Goal: Transaction & Acquisition: Download file/media

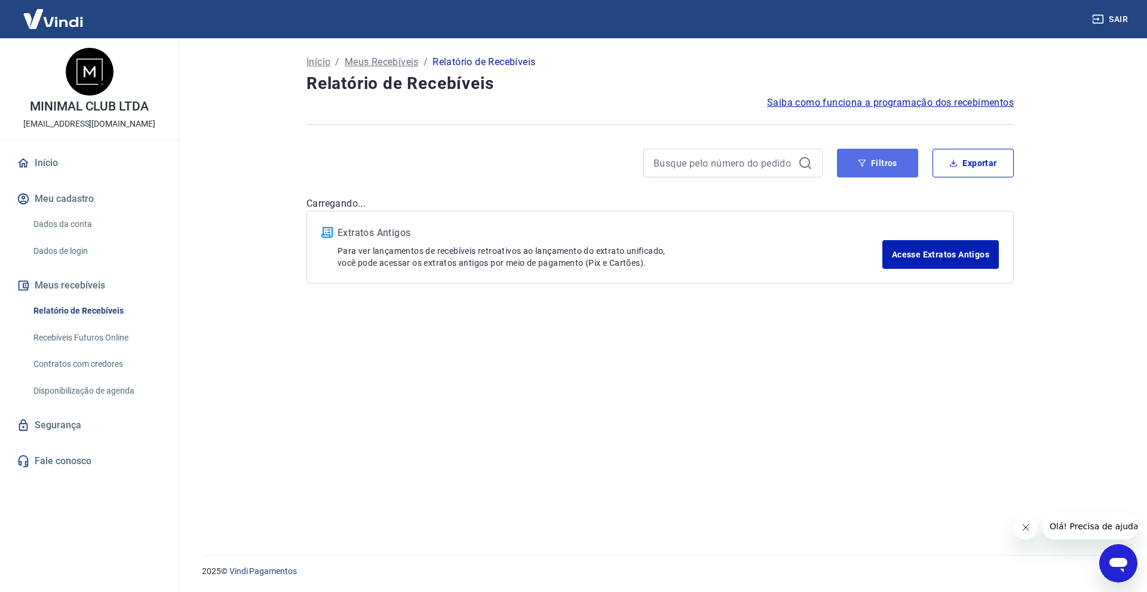
click at [912, 165] on button "Filtros" at bounding box center [877, 163] width 81 height 29
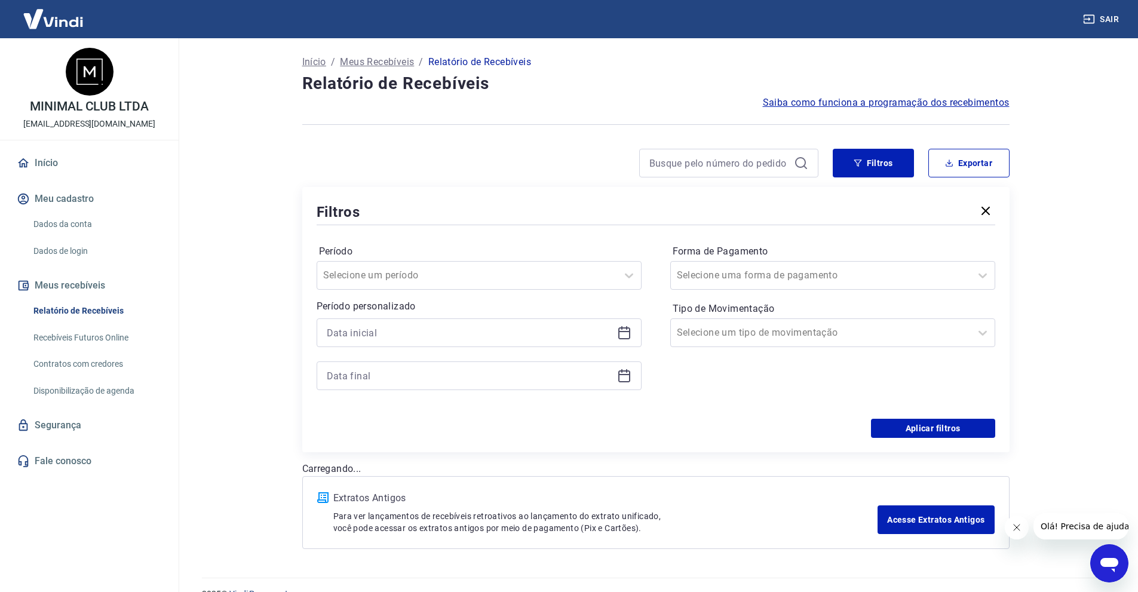
click at [485, 348] on div at bounding box center [479, 354] width 325 height 72
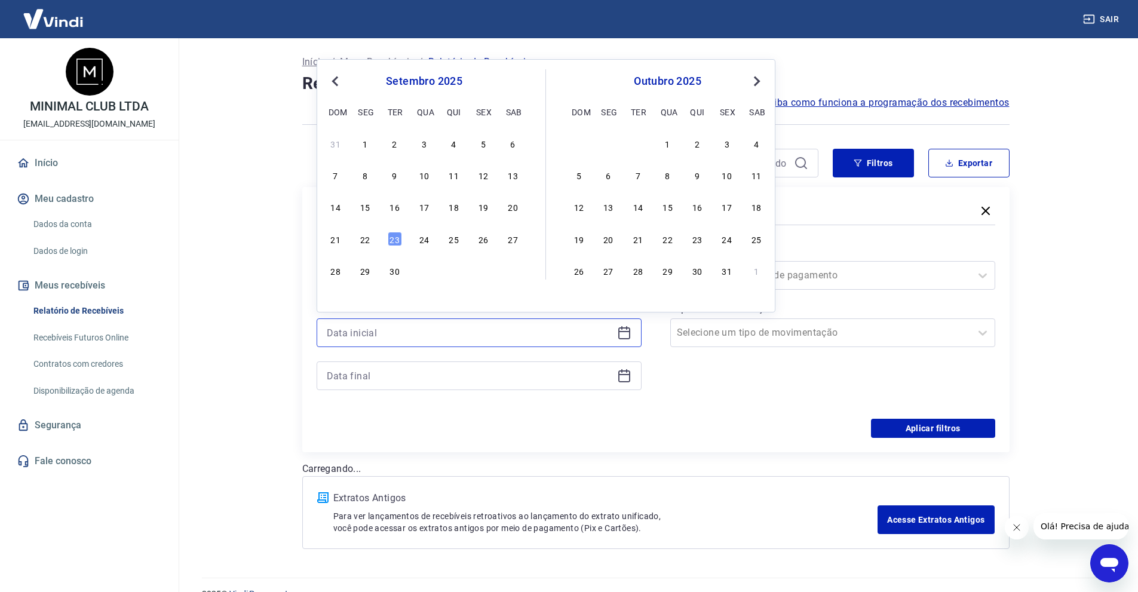
click at [489, 338] on input at bounding box center [470, 333] width 286 height 18
click at [366, 239] on div "22" at bounding box center [365, 239] width 14 height 14
type input "[DATE]"
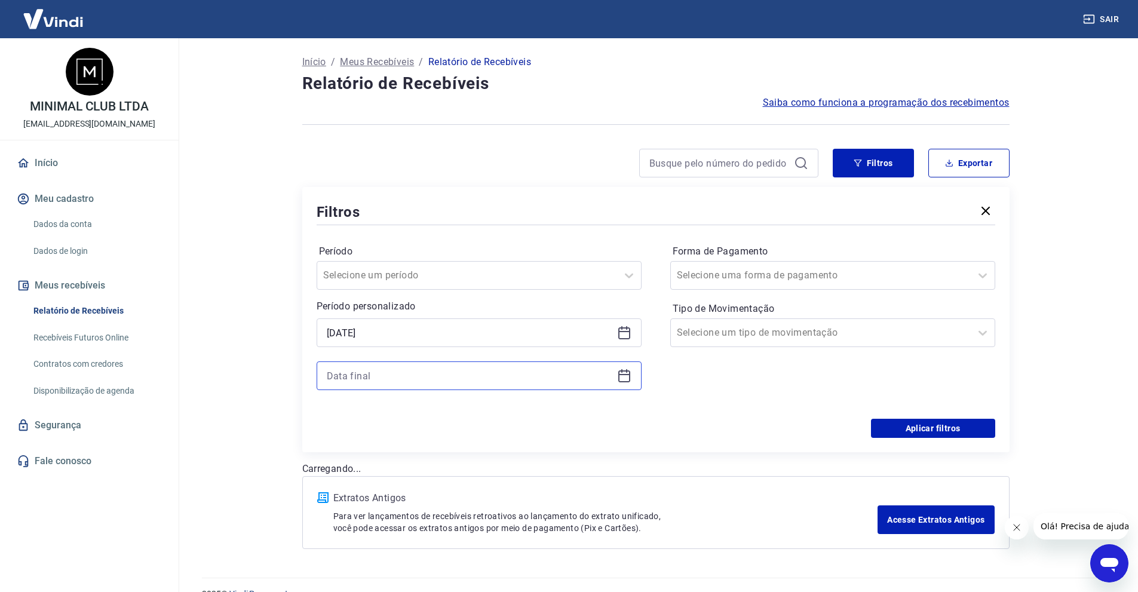
click at [383, 376] on input at bounding box center [470, 376] width 286 height 18
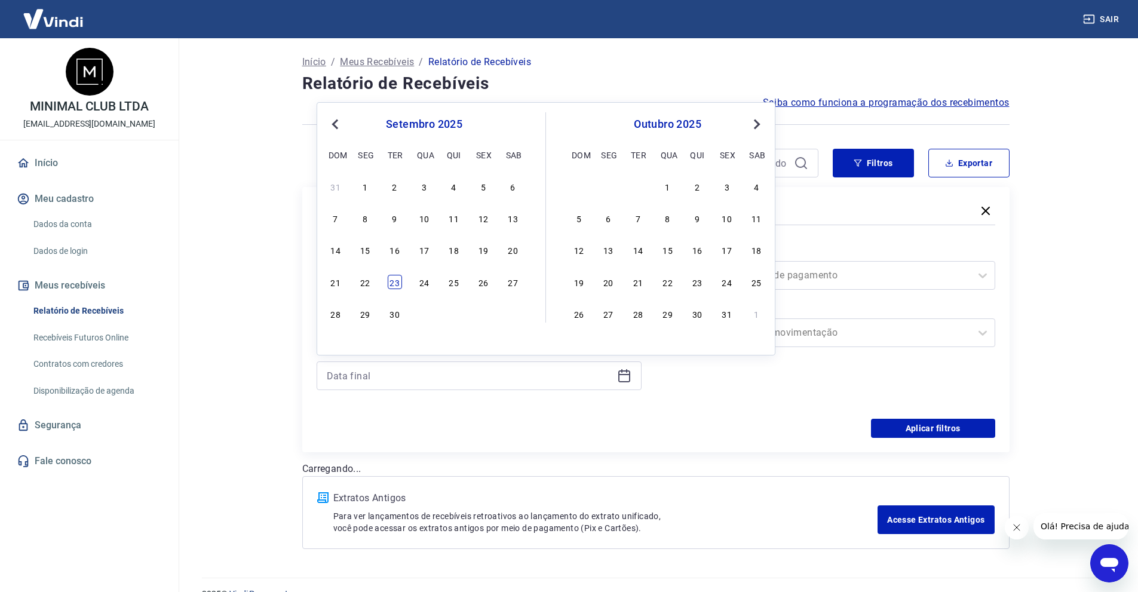
click at [398, 281] on div "23" at bounding box center [395, 282] width 14 height 14
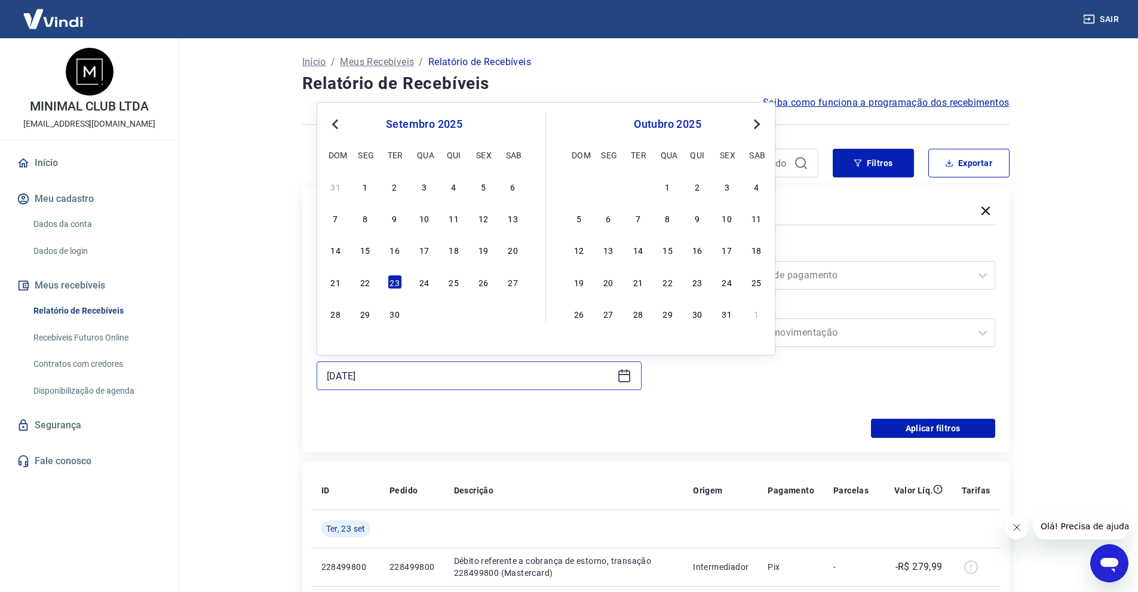
click at [537, 378] on input "[DATE]" at bounding box center [470, 376] width 286 height 18
click at [366, 277] on div "22" at bounding box center [365, 282] width 14 height 14
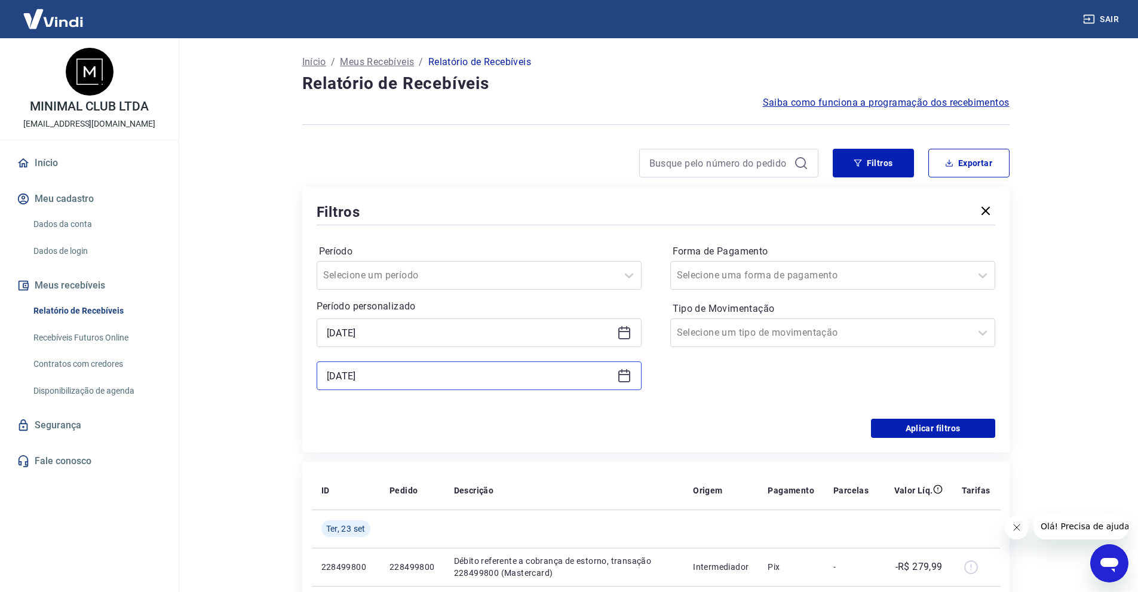
click at [431, 378] on input "[DATE]" at bounding box center [470, 376] width 286 height 18
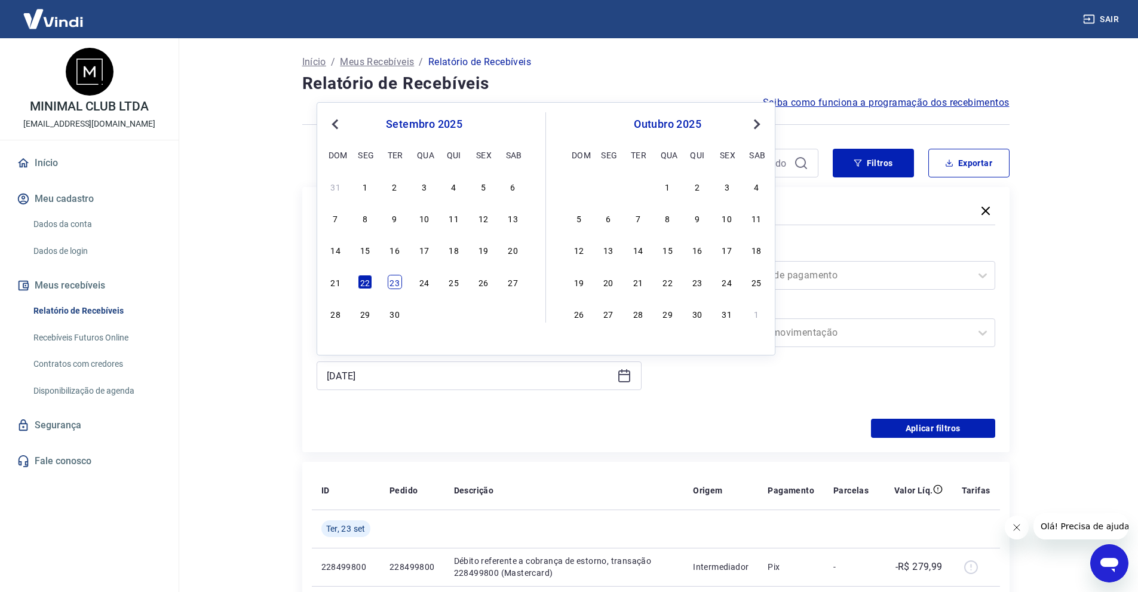
click at [399, 288] on div "23" at bounding box center [395, 282] width 14 height 14
type input "[DATE]"
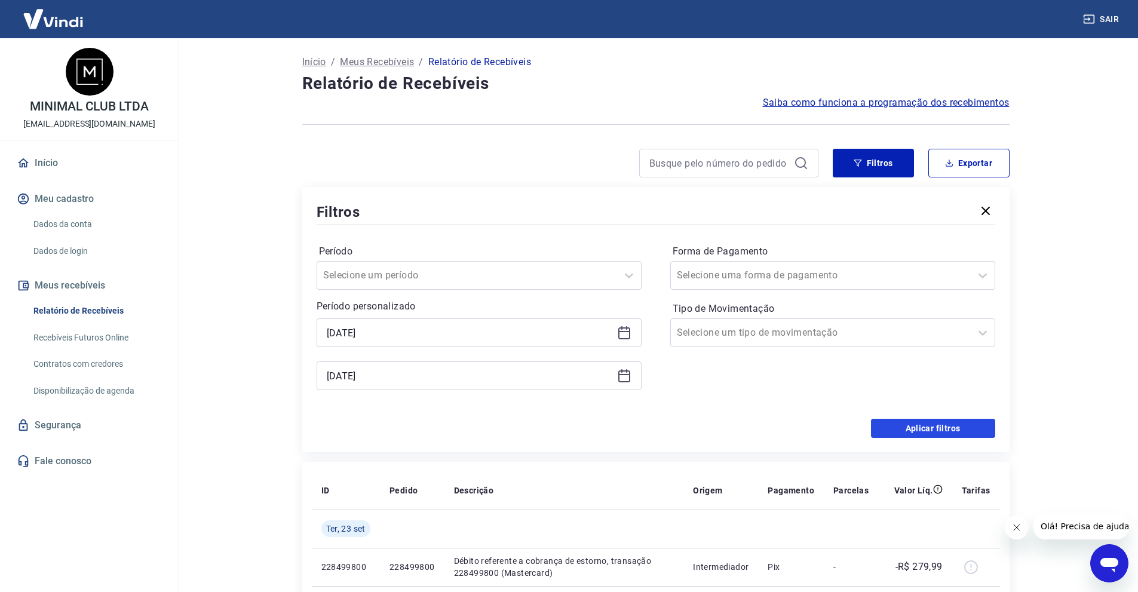
click at [945, 429] on button "Aplicar filtros" at bounding box center [933, 428] width 124 height 19
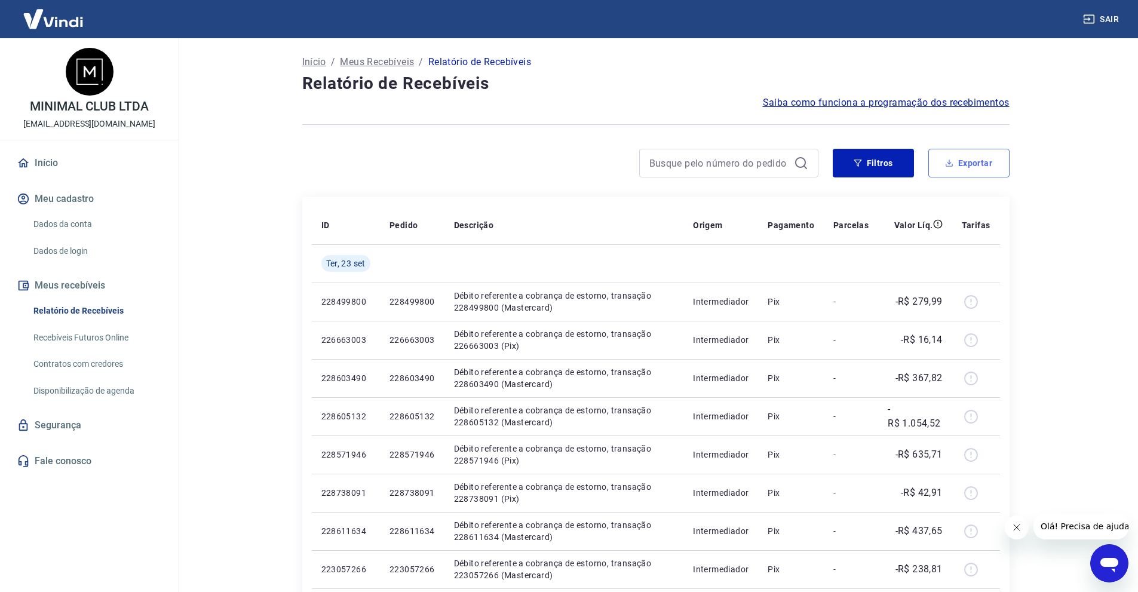
click at [940, 152] on button "Exportar" at bounding box center [968, 163] width 81 height 29
type input "[DATE]"
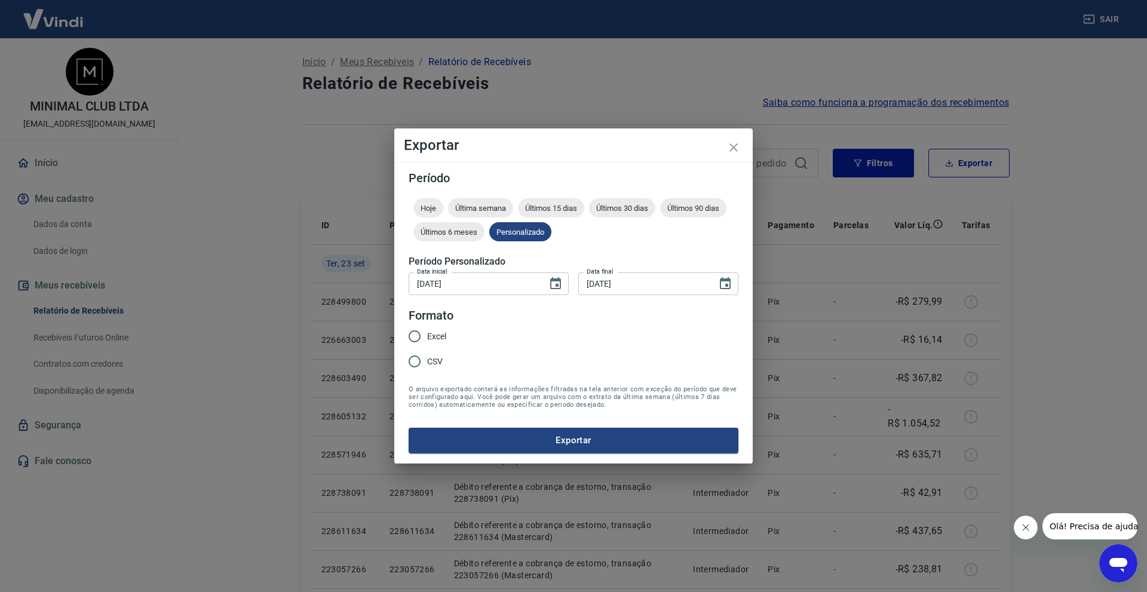
click at [412, 339] on input "Excel" at bounding box center [414, 336] width 25 height 25
radio input "true"
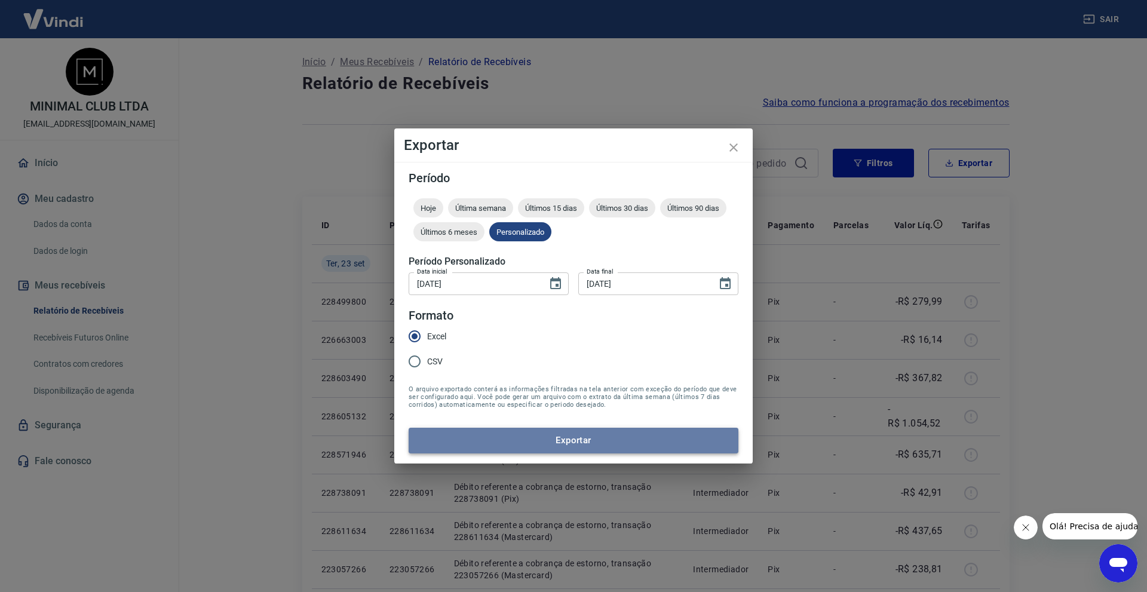
click at [502, 447] on button "Exportar" at bounding box center [574, 440] width 330 height 25
click at [503, 434] on button "Exportar" at bounding box center [574, 440] width 330 height 25
